Goal: Task Accomplishment & Management: Use online tool/utility

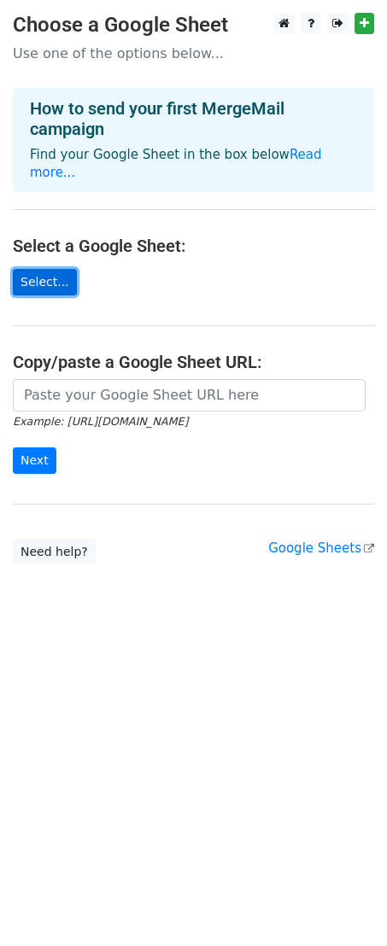
click at [35, 269] on link "Select..." at bounding box center [45, 282] width 64 height 26
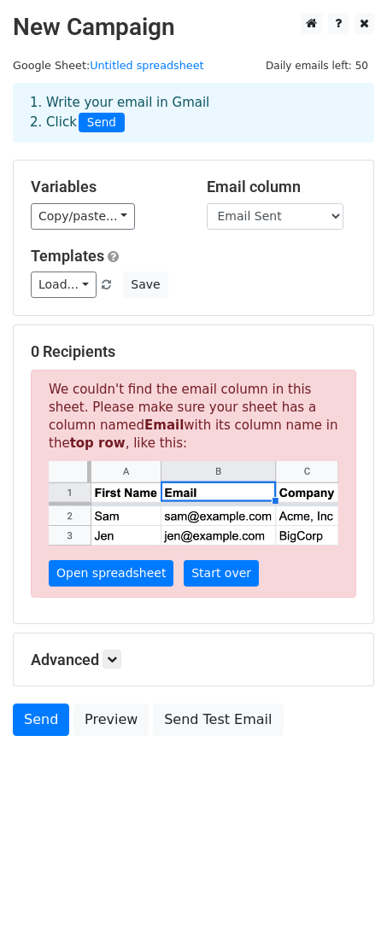
click at [65, 64] on small "Google Sheet: Untitled spreadsheet" at bounding box center [108, 65] width 191 height 13
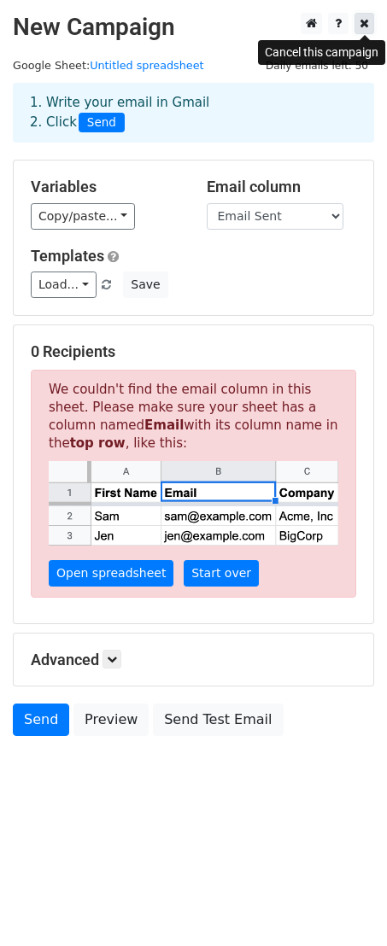
click at [367, 24] on icon at bounding box center [363, 23] width 9 height 12
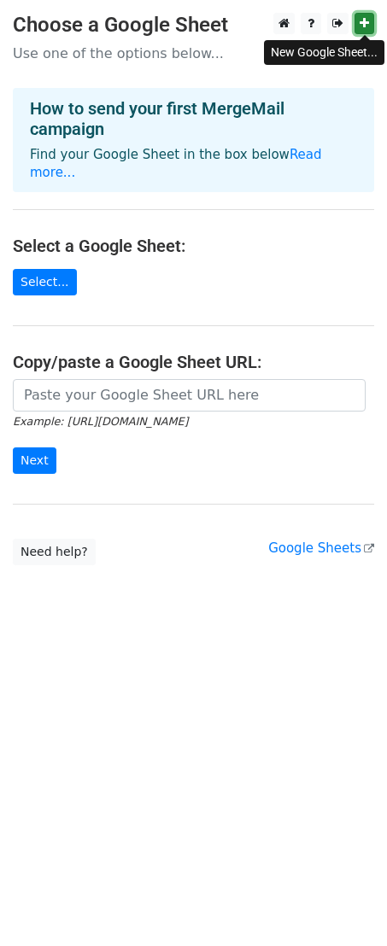
click at [369, 28] on link at bounding box center [364, 23] width 20 height 21
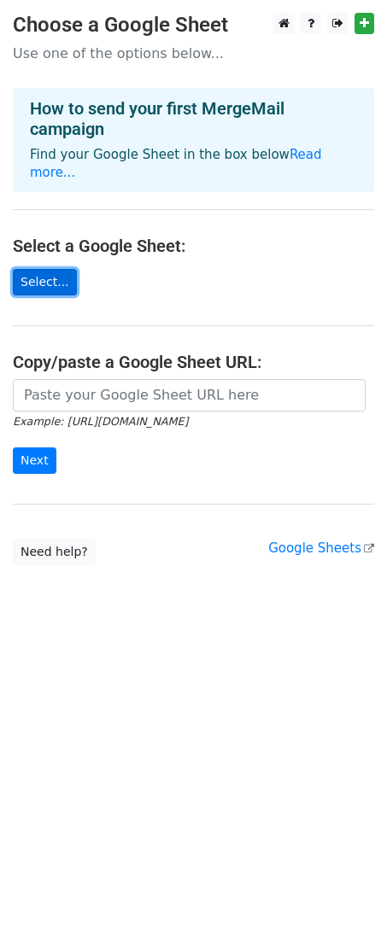
click at [28, 269] on link "Select..." at bounding box center [45, 282] width 64 height 26
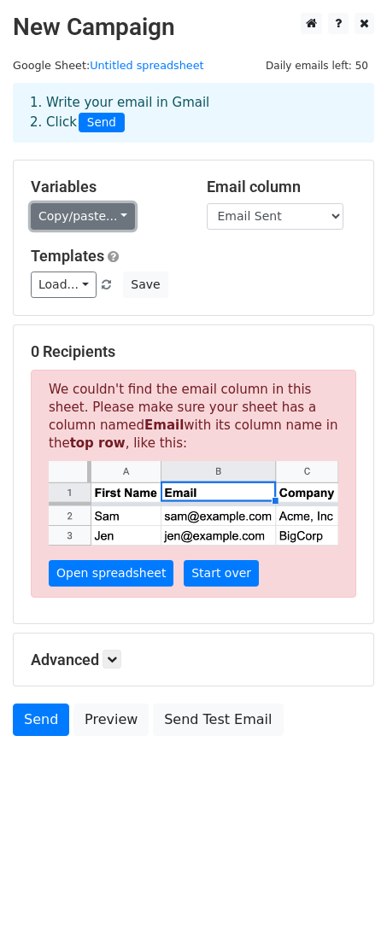
click at [78, 225] on link "Copy/paste..." at bounding box center [83, 216] width 104 height 26
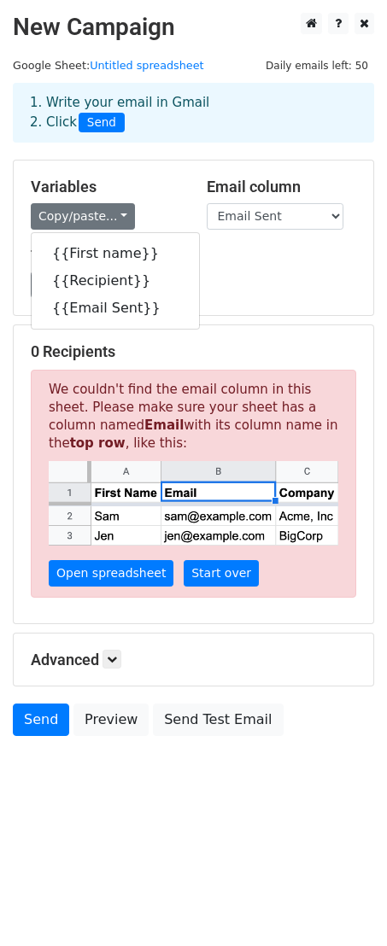
click at [198, 271] on div "Load... No templates saved Save" at bounding box center [193, 284] width 351 height 26
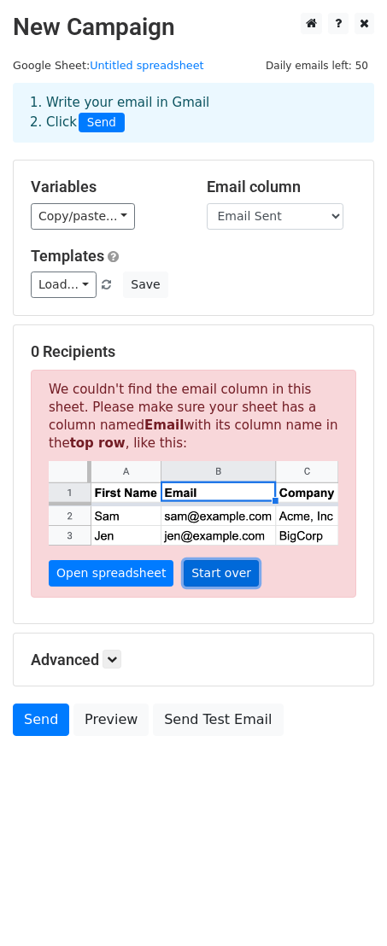
click at [184, 577] on link "Start over" at bounding box center [221, 573] width 75 height 26
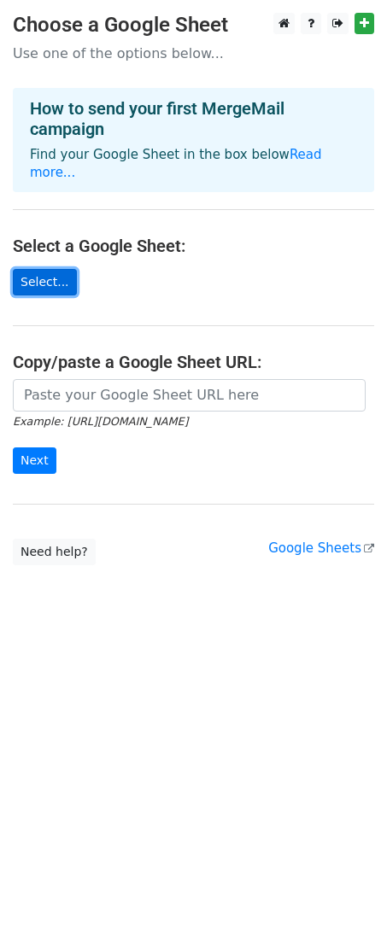
click at [44, 269] on link "Select..." at bounding box center [45, 282] width 64 height 26
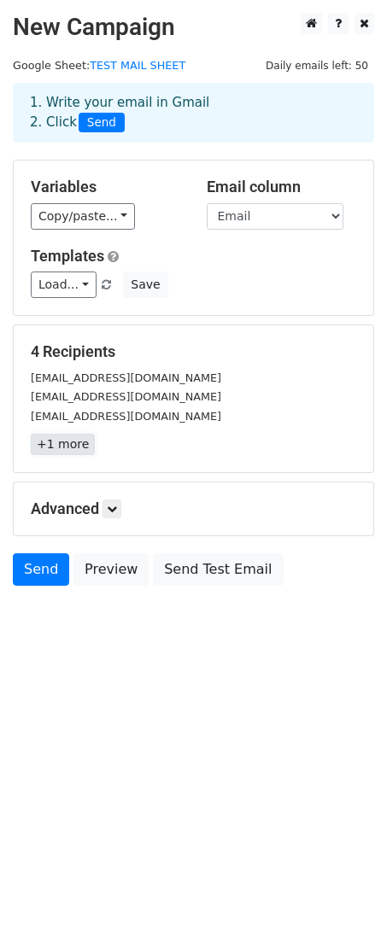
click at [72, 454] on link "+1 more" at bounding box center [63, 444] width 64 height 21
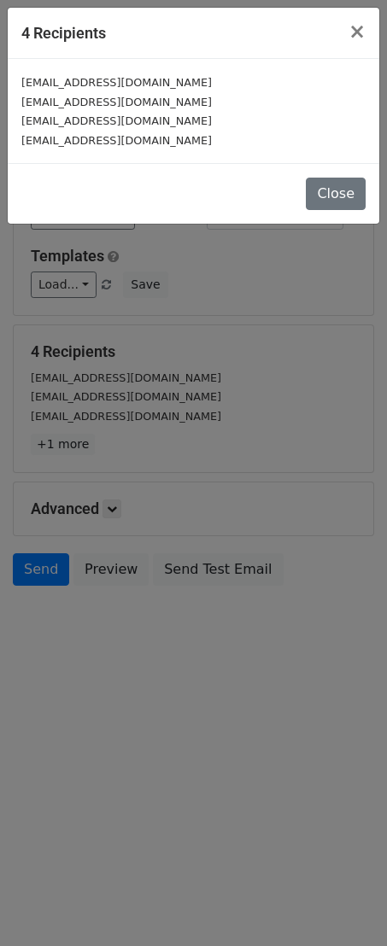
click at [211, 412] on div "4 Recipients × sameergupte502@gmail.com sameergupte138@gmail.com business.theai…" at bounding box center [193, 473] width 387 height 946
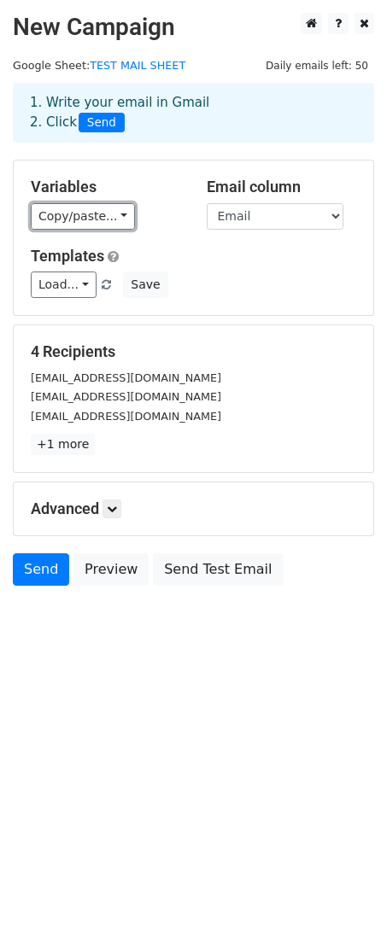
click at [92, 210] on link "Copy/paste..." at bounding box center [83, 216] width 104 height 26
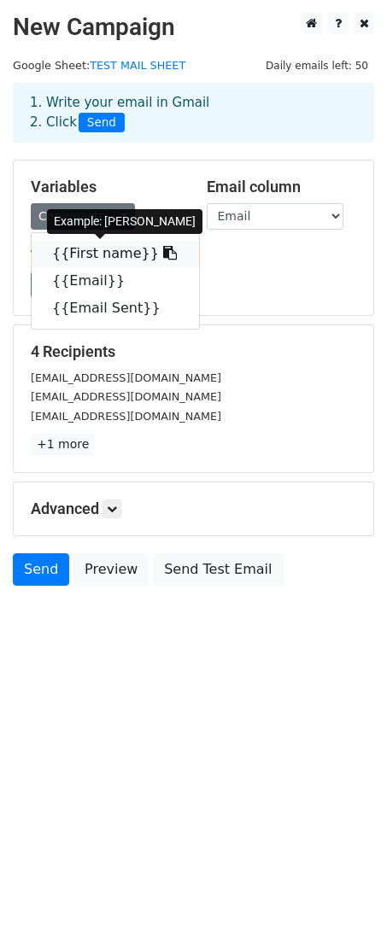
click at [93, 246] on link "{{First name}}" at bounding box center [115, 253] width 167 height 27
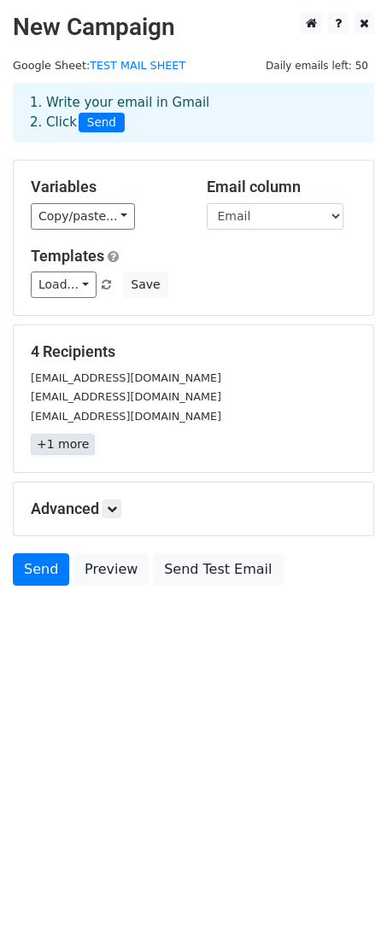
click at [65, 449] on link "+1 more" at bounding box center [63, 444] width 64 height 21
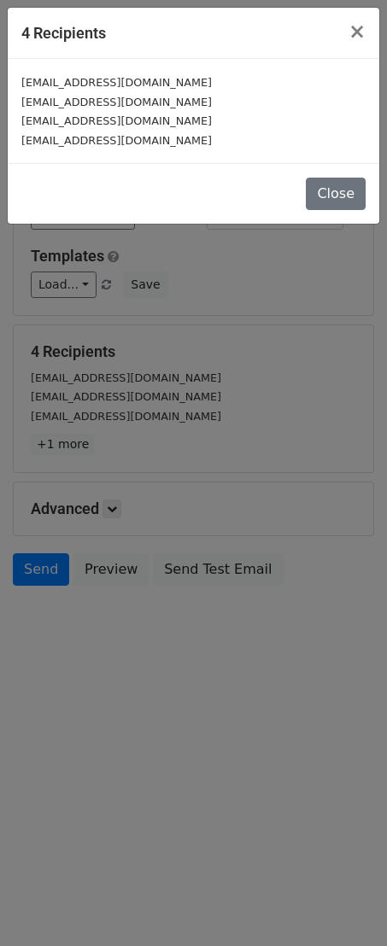
click at [170, 82] on div "[EMAIL_ADDRESS][DOMAIN_NAME]" at bounding box center [193, 83] width 344 height 20
click at [367, 37] on button "×" at bounding box center [357, 32] width 44 height 48
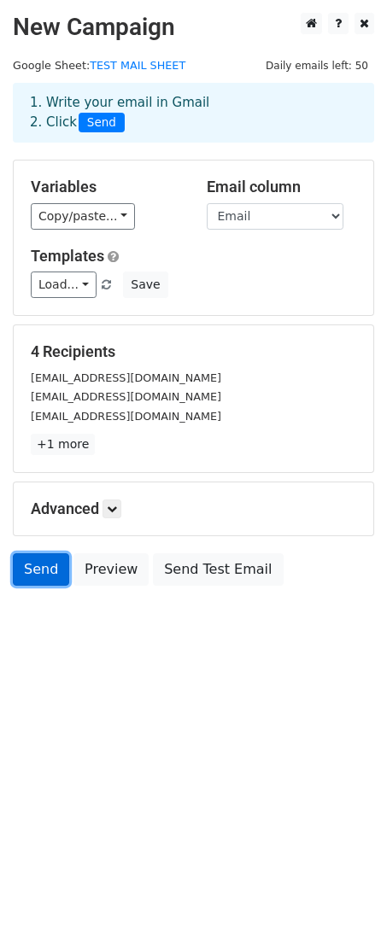
click at [18, 578] on link "Send" at bounding box center [41, 569] width 56 height 32
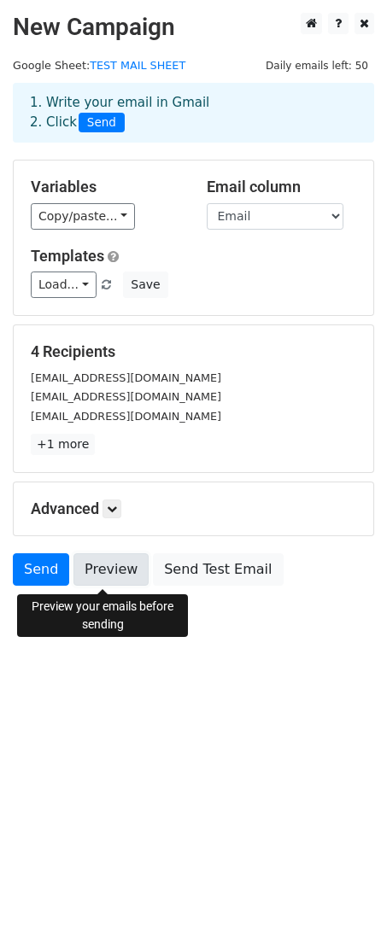
click at [96, 566] on link "Preview" at bounding box center [110, 569] width 75 height 32
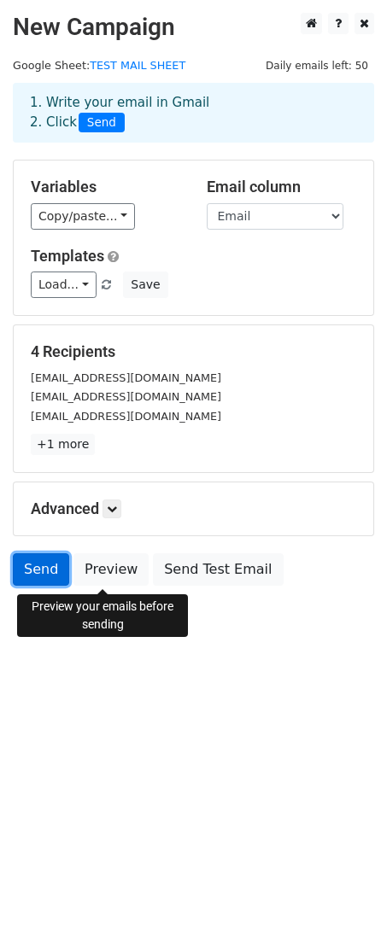
drag, startPoint x: 127, startPoint y: 571, endPoint x: 50, endPoint y: 568, distance: 77.8
click at [50, 568] on link "Send" at bounding box center [41, 569] width 56 height 32
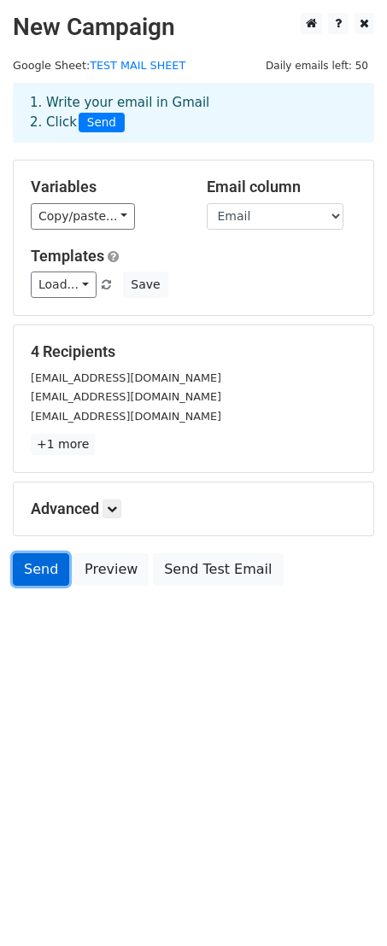
click at [52, 569] on link "Send" at bounding box center [41, 569] width 56 height 32
click at [220, 310] on div "Variables Copy/paste... {{First name}} {{Email}} {{Email Sent}} Email column Fi…" at bounding box center [193, 237] width 359 height 155
click at [44, 564] on link "Send" at bounding box center [41, 569] width 56 height 32
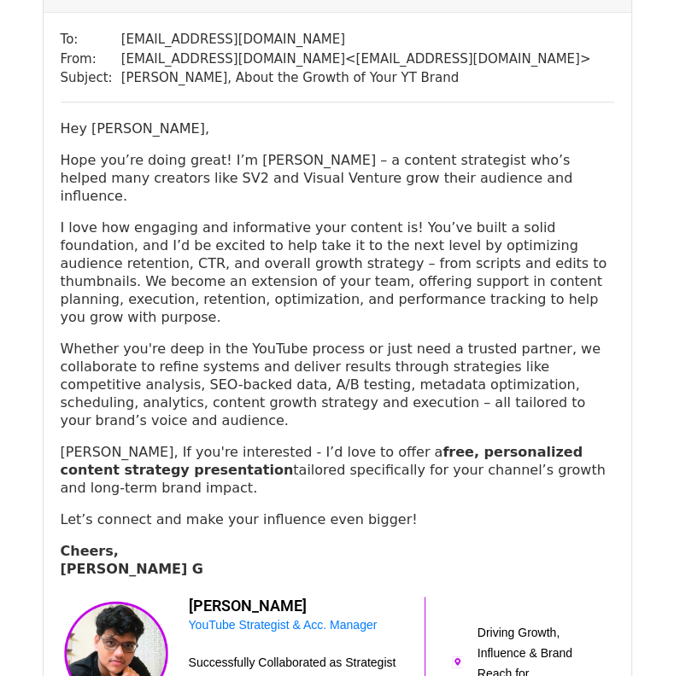
scroll to position [768, 0]
